Goal: Transaction & Acquisition: Book appointment/travel/reservation

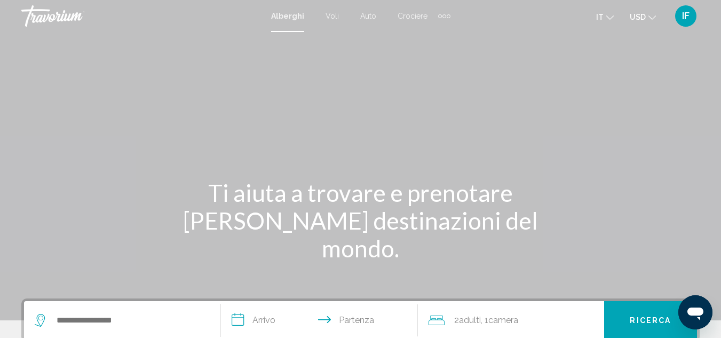
click at [404, 16] on span "Crociere" at bounding box center [413, 16] width 30 height 9
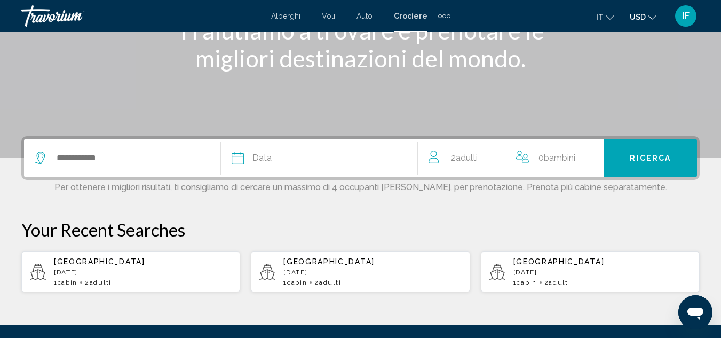
scroll to position [163, 0]
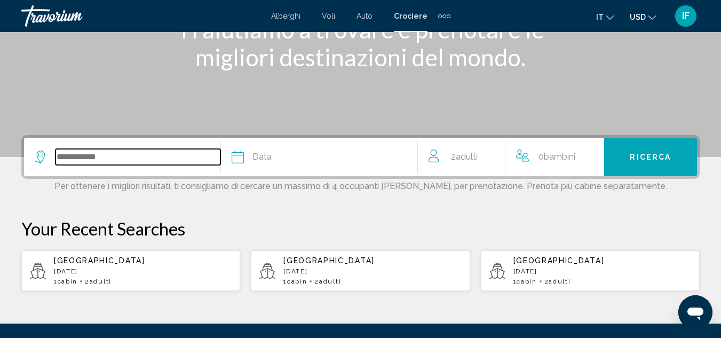
click at [89, 155] on input "Search widget" at bounding box center [138, 157] width 165 height 16
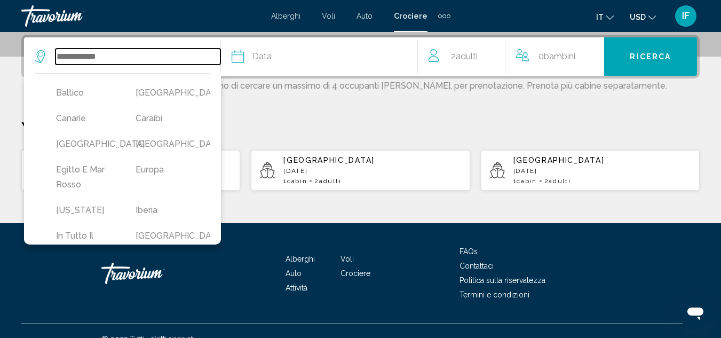
scroll to position [133, 0]
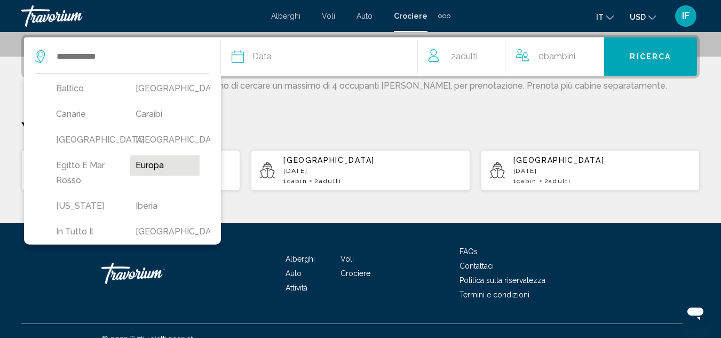
click at [141, 176] on button "Europa" at bounding box center [164, 165] width 69 height 20
type input "******"
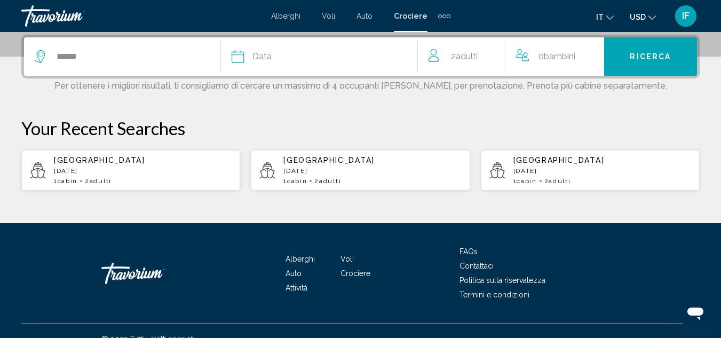
click at [262, 56] on span "Data" at bounding box center [261, 56] width 19 height 15
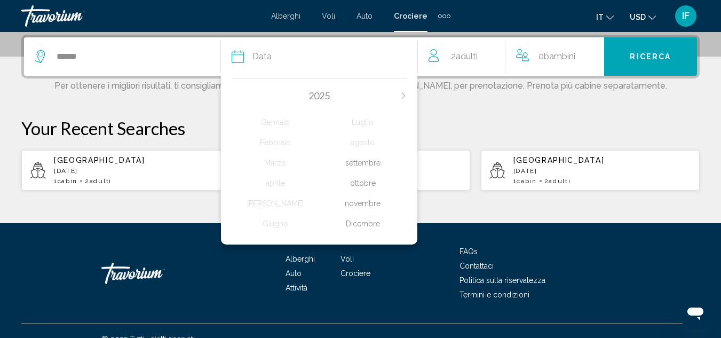
click at [405, 96] on icon "Next month" at bounding box center [402, 95] width 3 height 6
click at [286, 139] on div "Febbraio" at bounding box center [276, 142] width 88 height 19
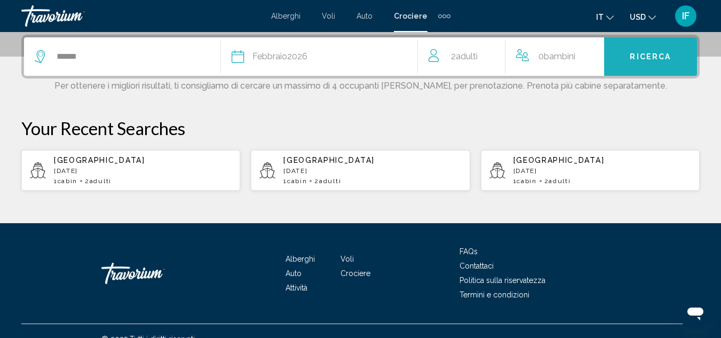
click at [635, 59] on span "Ricerca" at bounding box center [650, 57] width 41 height 9
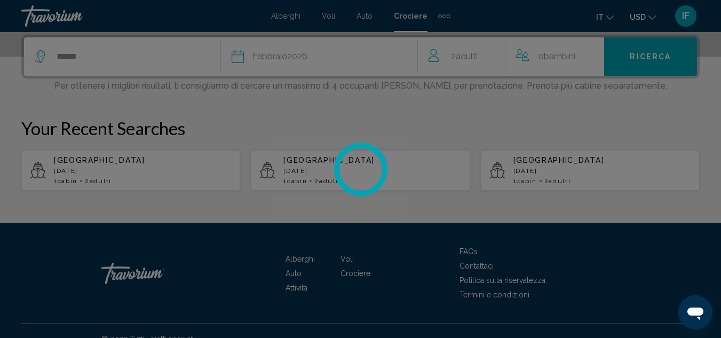
click at [635, 59] on div at bounding box center [360, 169] width 721 height 338
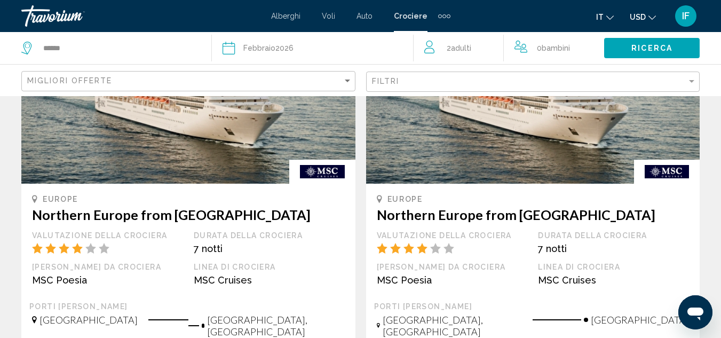
scroll to position [132, 0]
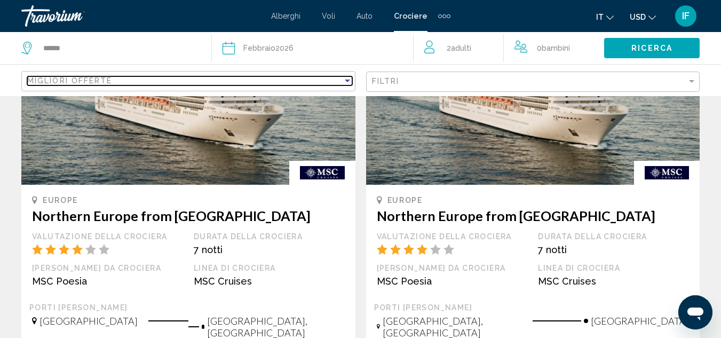
click at [347, 81] on div "Sort by" at bounding box center [347, 81] width 5 height 3
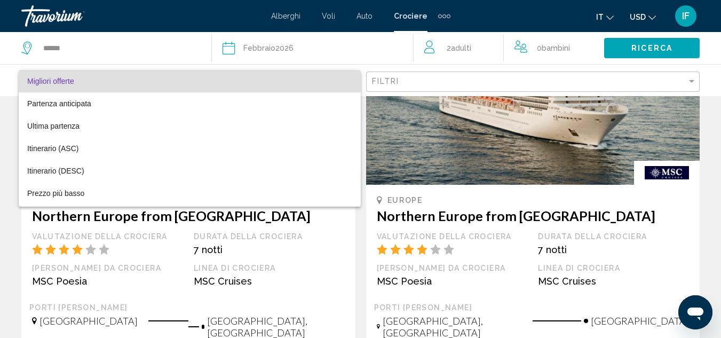
click at [397, 81] on div at bounding box center [360, 169] width 721 height 338
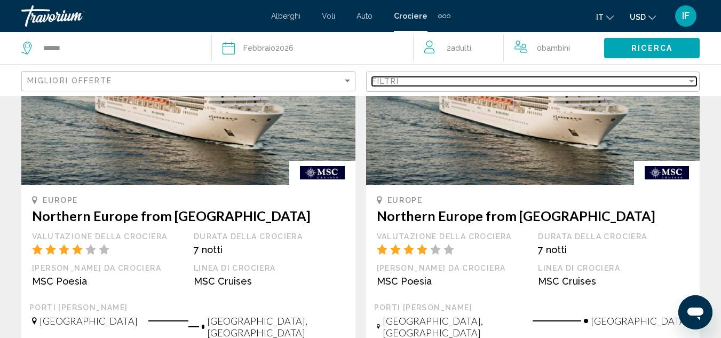
click at [418, 79] on div "Filtri" at bounding box center [529, 81] width 315 height 9
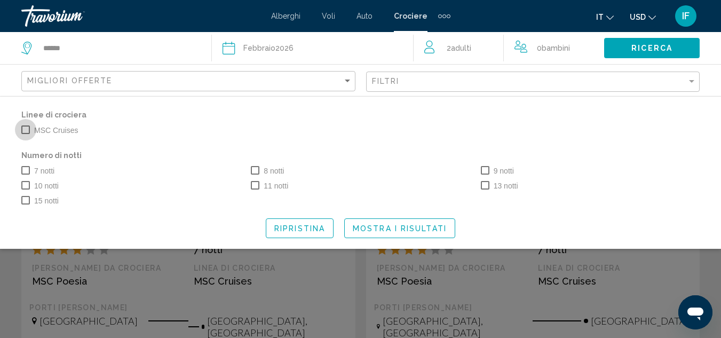
click at [24, 132] on span "Search widget" at bounding box center [25, 129] width 9 height 9
click at [27, 171] on span "Search widget" at bounding box center [25, 170] width 9 height 9
click at [416, 224] on span "Mostra i risultati" at bounding box center [400, 228] width 94 height 9
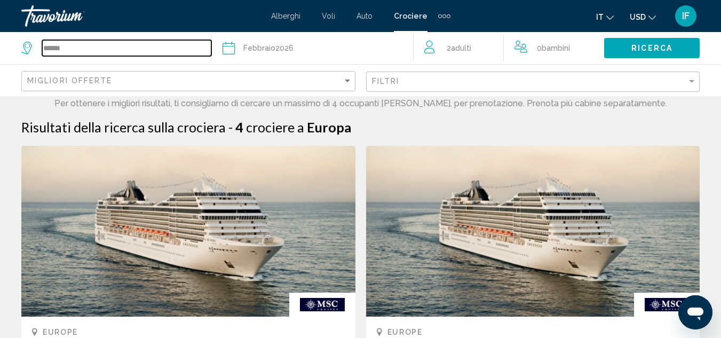
click at [133, 46] on input "******" at bounding box center [126, 48] width 169 height 16
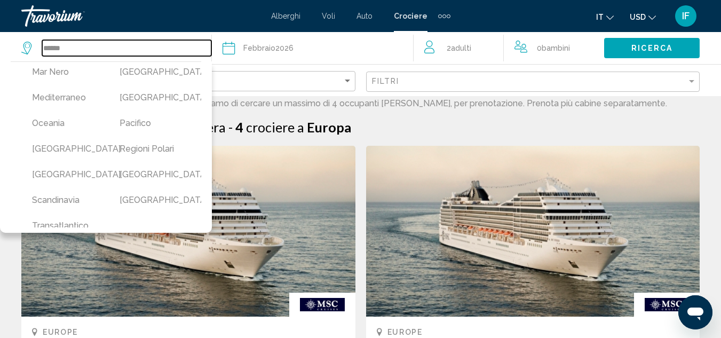
scroll to position [335, 0]
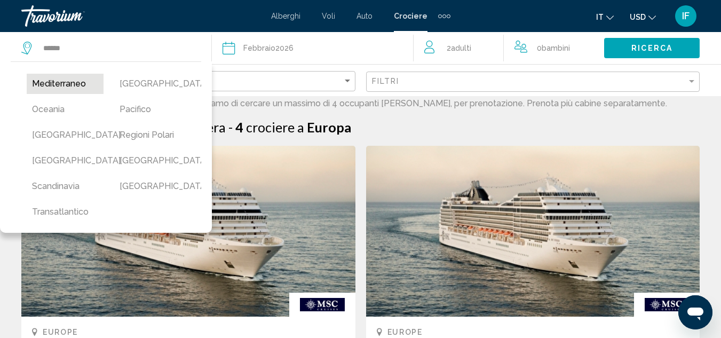
click at [65, 84] on button "Mediterraneo" at bounding box center [65, 84] width 77 height 20
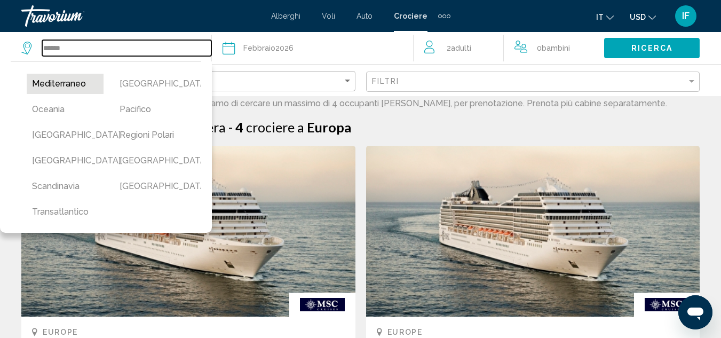
type input "**********"
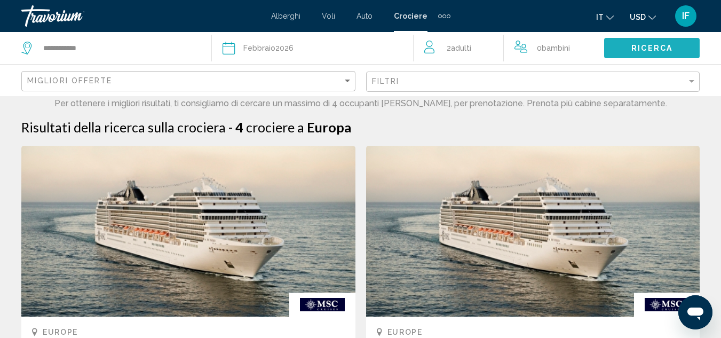
click at [631, 44] on button "Ricerca" at bounding box center [652, 48] width 96 height 20
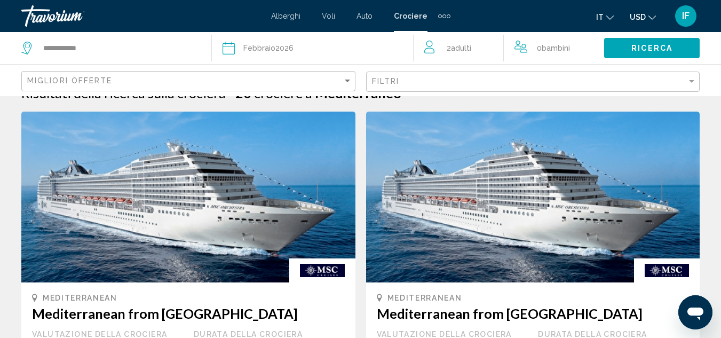
scroll to position [21, 0]
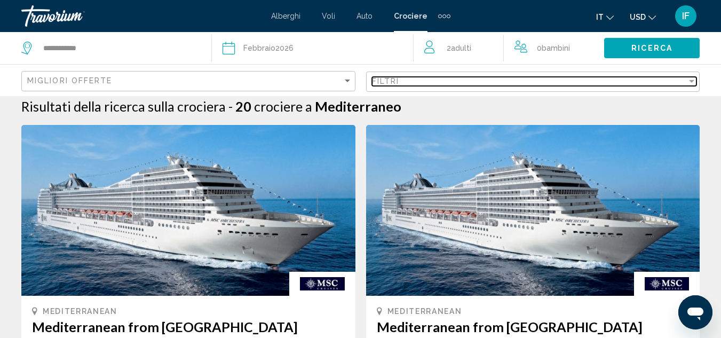
click at [415, 82] on div "Filtri" at bounding box center [529, 81] width 315 height 9
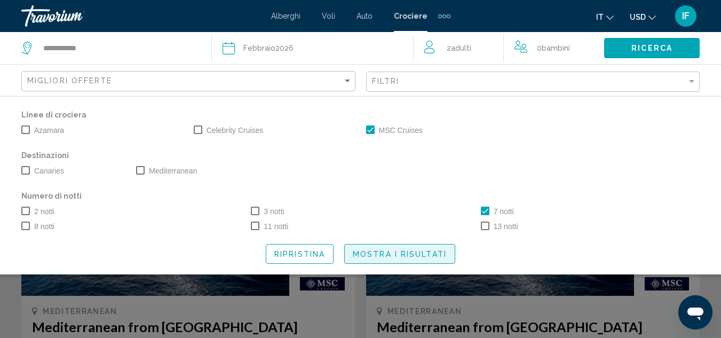
click at [429, 250] on span "Mostra i risultati" at bounding box center [400, 254] width 94 height 9
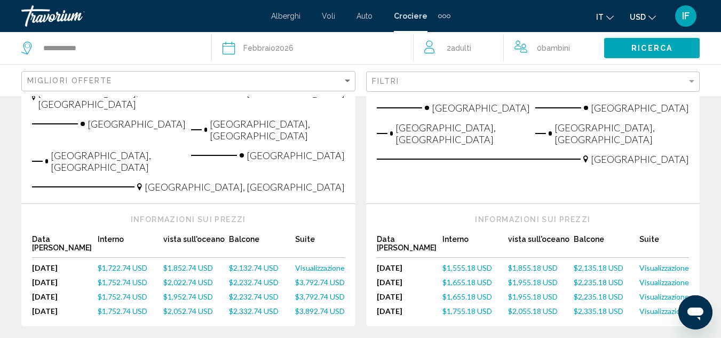
scroll to position [1536, 0]
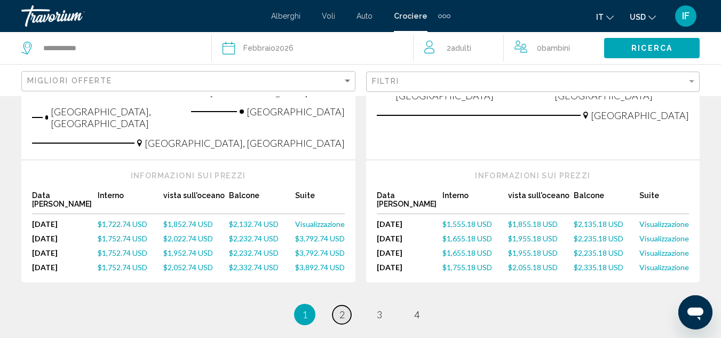
click at [341, 309] on span "2" at bounding box center [341, 315] width 5 height 12
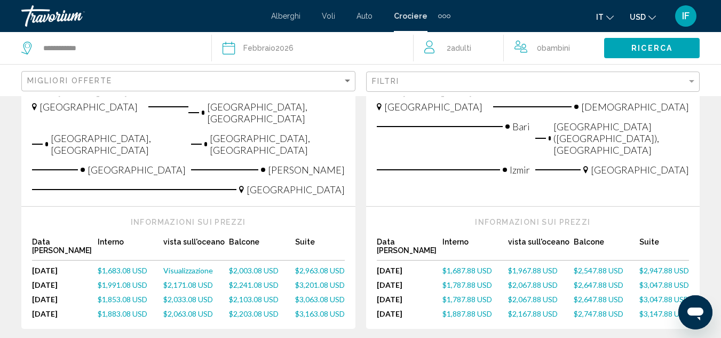
scroll to position [1433, 0]
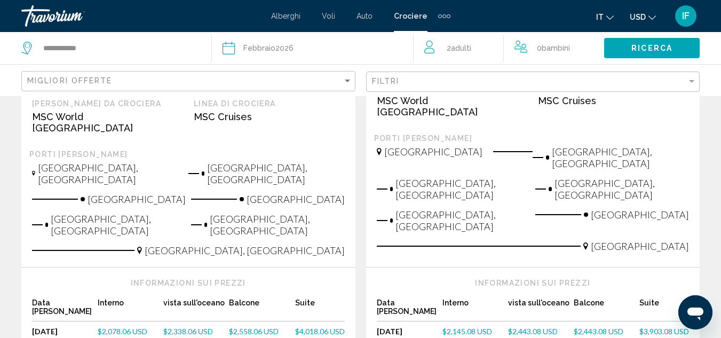
scroll to position [1438, 0]
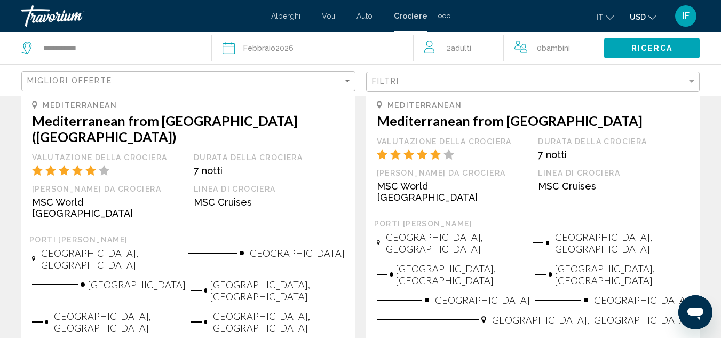
scroll to position [226, 0]
click at [145, 124] on h3 "Mediterranean from [GEOGRAPHIC_DATA] ([GEOGRAPHIC_DATA])" at bounding box center [188, 129] width 313 height 32
click at [107, 131] on div "Mediterranean Mediterranean from [GEOGRAPHIC_DATA] ([GEOGRAPHIC_DATA]) Valutazi…" at bounding box center [188, 168] width 313 height 135
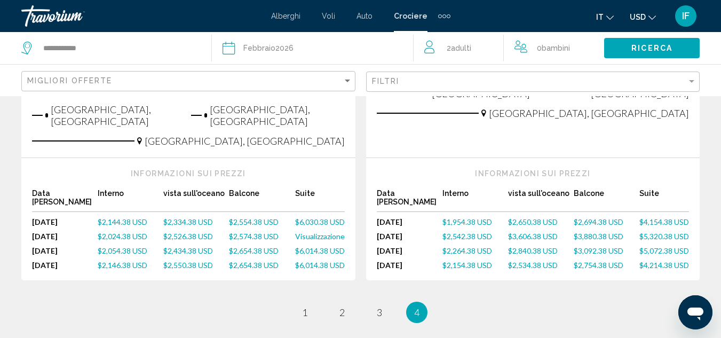
scroll to position [433, 0]
click at [129, 261] on span "$2,146.38 USD" at bounding box center [123, 265] width 50 height 9
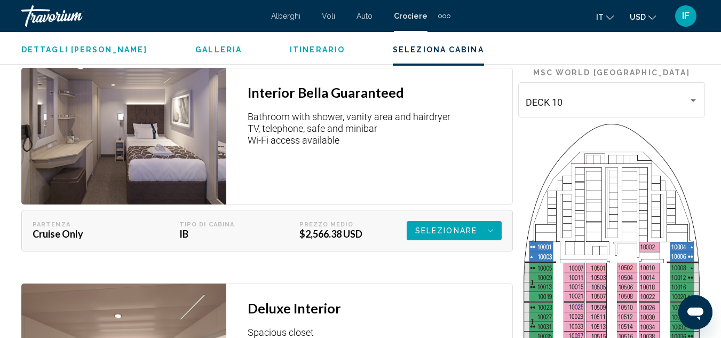
scroll to position [1590, 0]
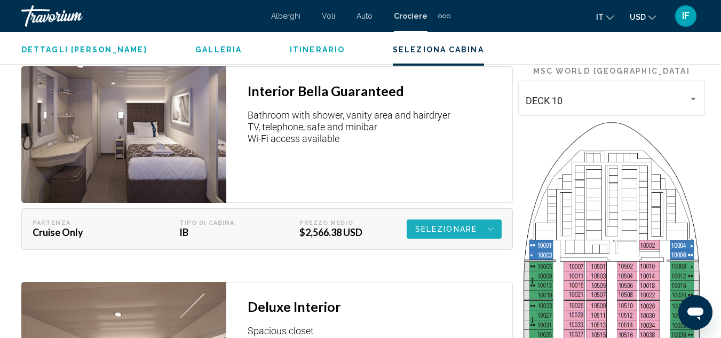
click at [492, 226] on icon "Main content" at bounding box center [490, 229] width 5 height 13
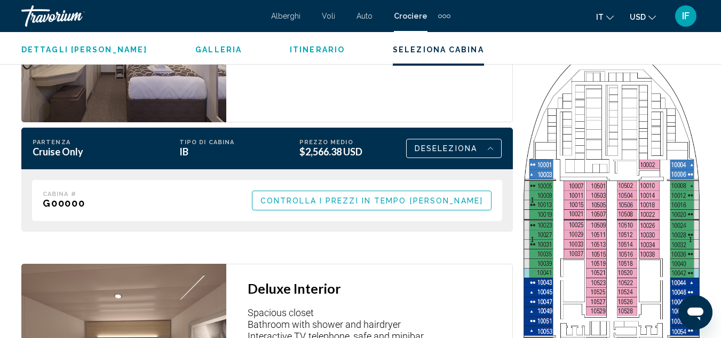
scroll to position [1670, 0]
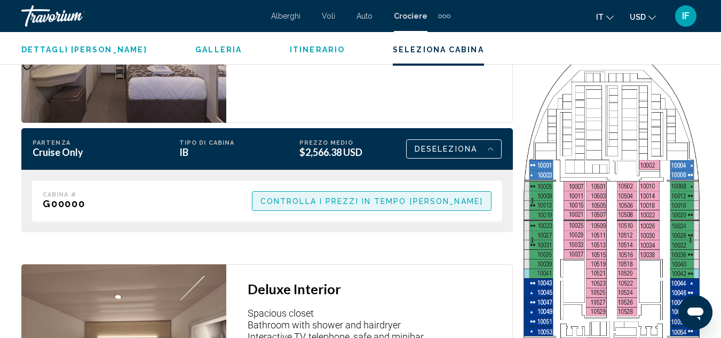
click at [444, 200] on span "Controlla i prezzi in tempo [PERSON_NAME]" at bounding box center [371, 201] width 223 height 9
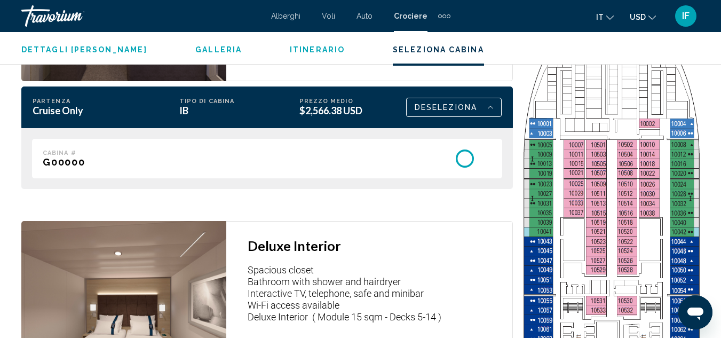
scroll to position [1712, 0]
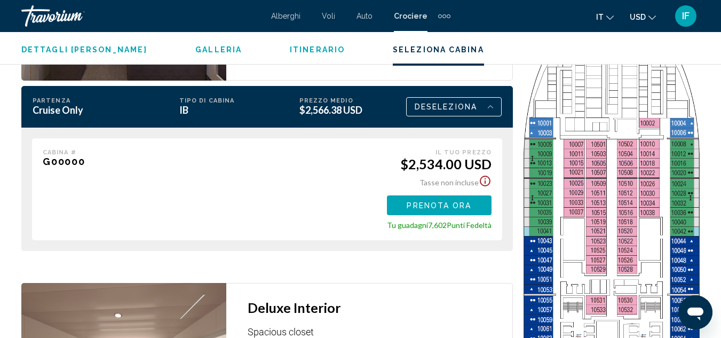
click at [438, 201] on span "Prenota ora" at bounding box center [439, 205] width 65 height 9
